Goal: Go to known website: Access a specific website the user already knows

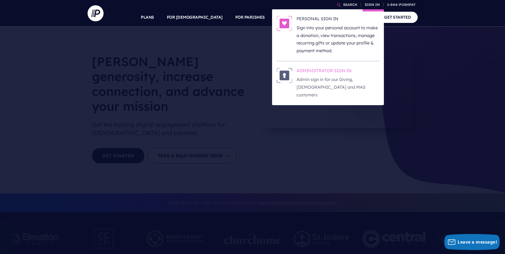
click at [311, 71] on h6 "ADMINISTRATOR SIGN IN" at bounding box center [337, 72] width 83 height 8
click at [326, 69] on h6 "ADMINISTRATOR SIGN IN" at bounding box center [337, 72] width 83 height 8
click at [321, 72] on h6 "ADMINISTRATOR SIGN IN" at bounding box center [337, 72] width 83 height 8
